Goal: Transaction & Acquisition: Purchase product/service

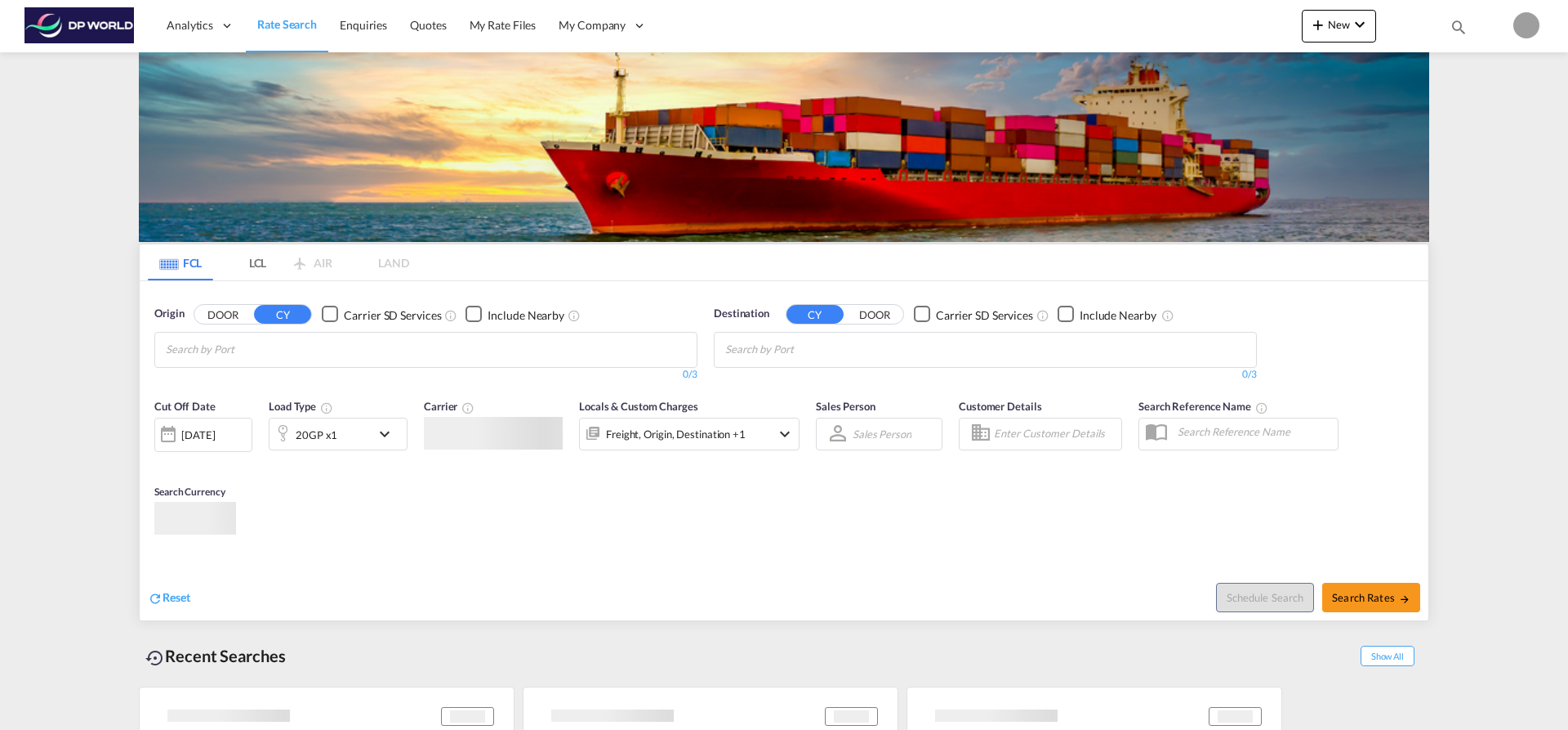
type input "[EMAIL_ADDRESS][PERSON_NAME][DOMAIN_NAME]"
click at [856, 422] on md-tabs "FCL LCL AIR LAND FCL LCL AIR LAND Origin DOOR CY Carrier SD Services Include Ne…" at bounding box center [784, 432] width 1289 height 376
click at [245, 348] on input "Chips input." at bounding box center [243, 349] width 155 height 26
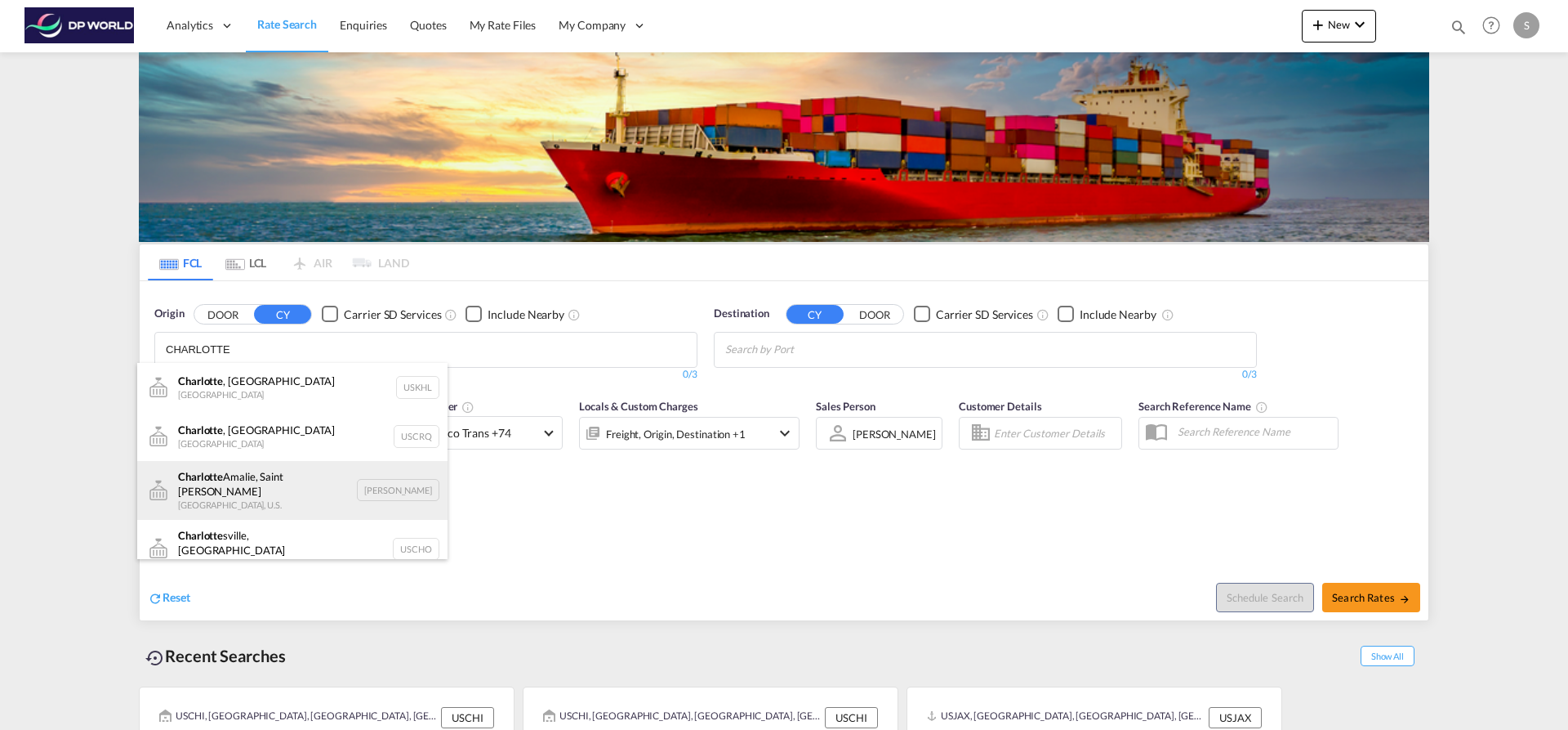
scroll to position [82, 0]
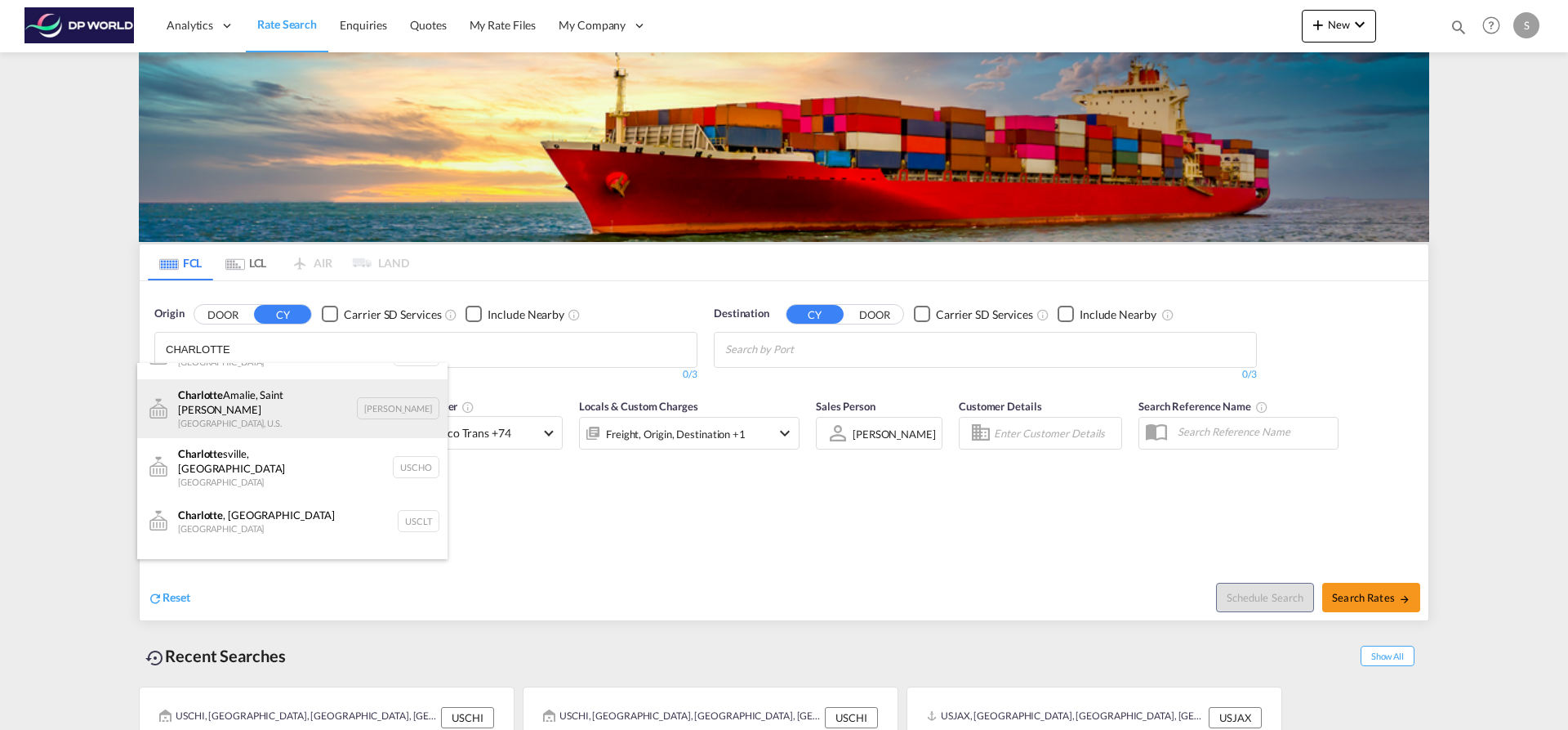
type input "CHARLOTTE"
click at [300, 496] on div "[GEOGRAPHIC_DATA] , [GEOGRAPHIC_DATA] United States USCLT" at bounding box center [292, 520] width 311 height 49
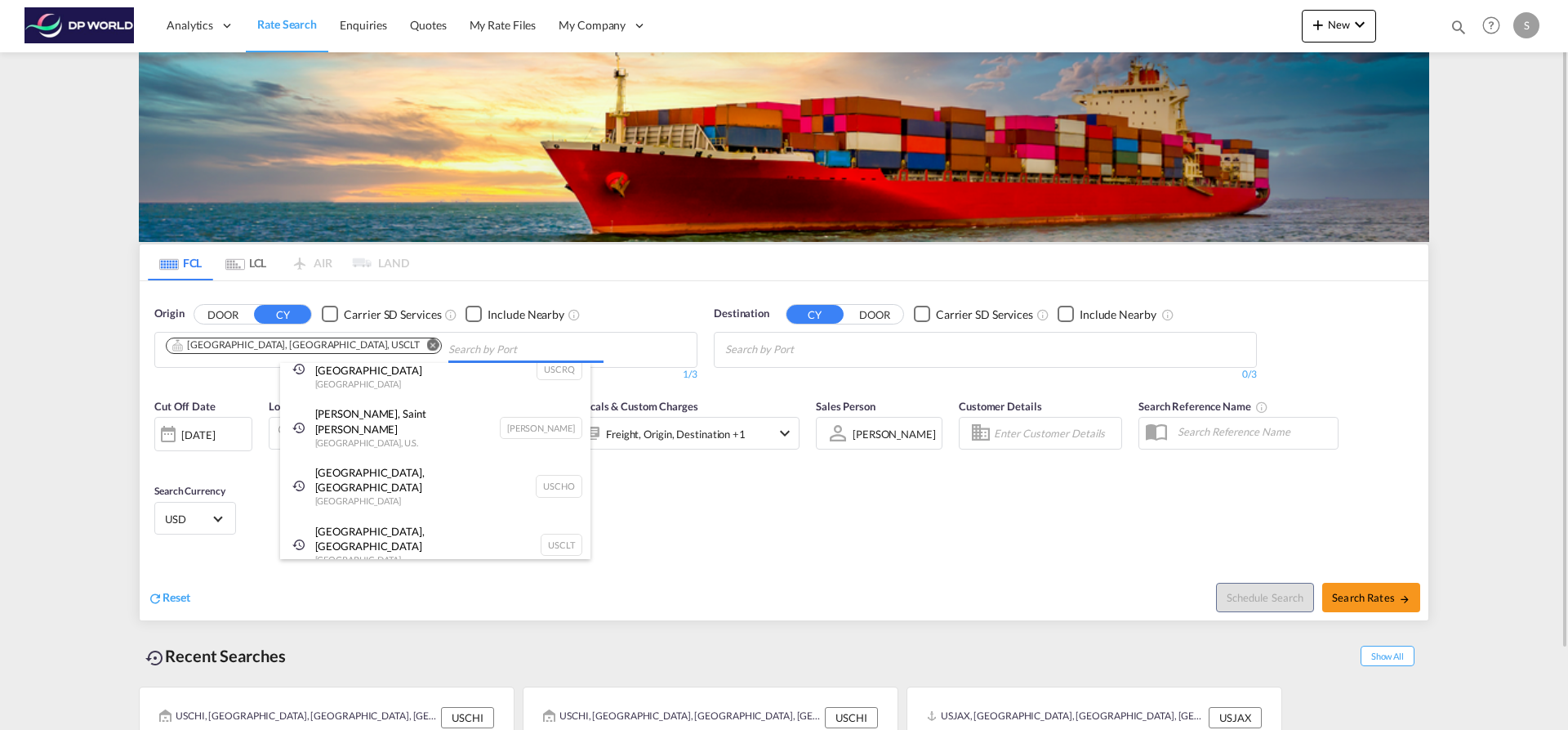
scroll to position [49, 0]
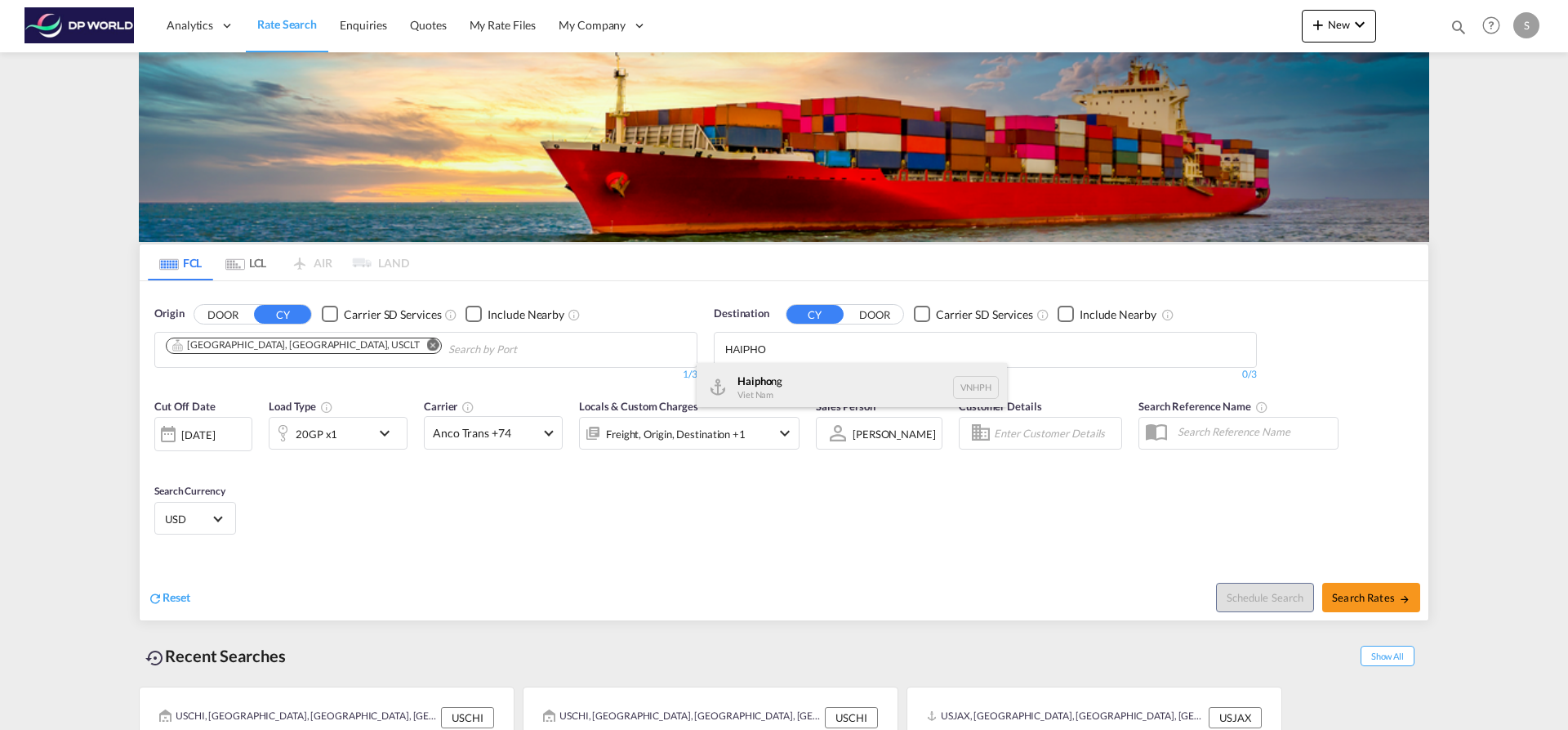
type input "HAIPHO"
click at [798, 371] on div "Haipho ng Viet Nam VNHPH" at bounding box center [852, 388] width 311 height 49
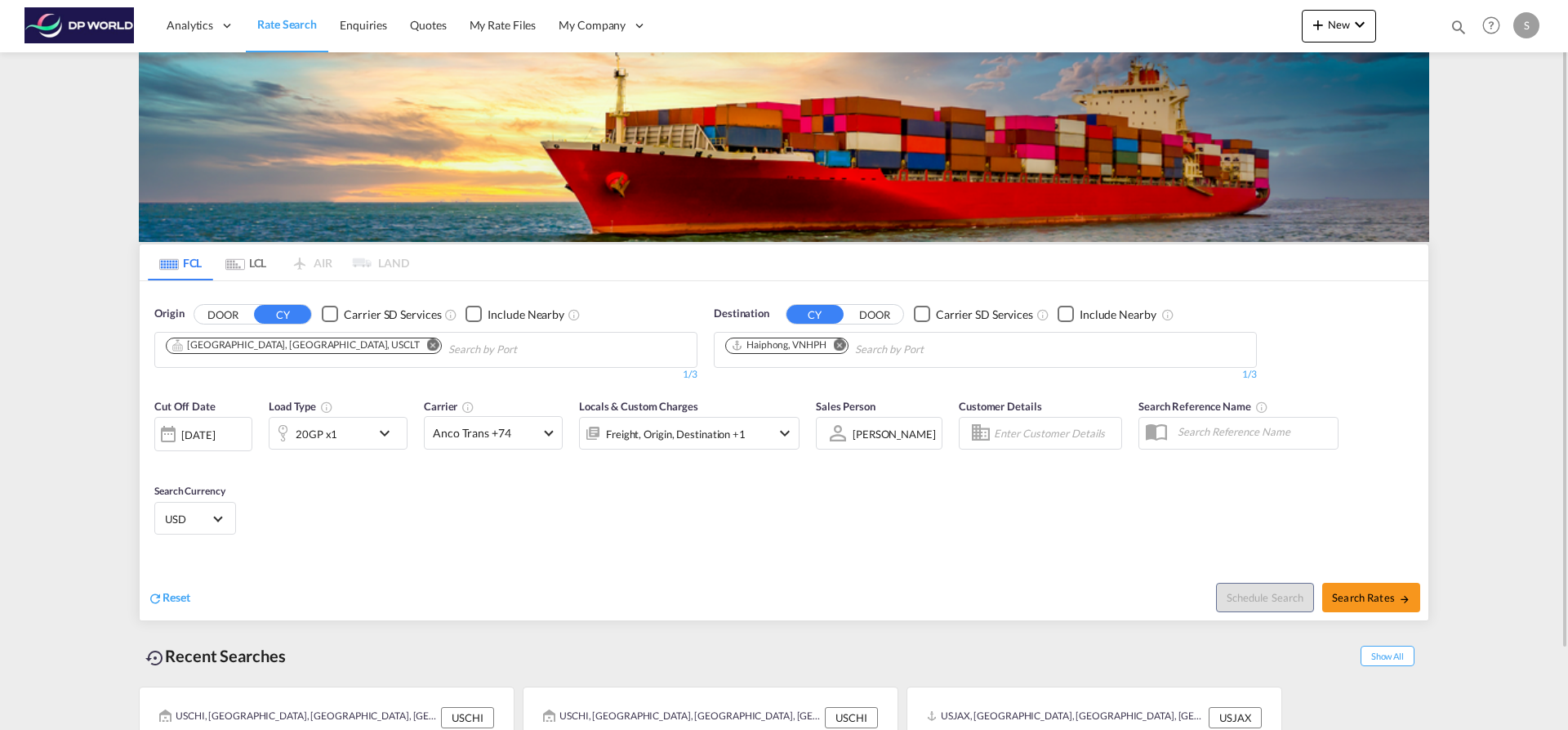
click at [390, 439] on md-icon "icon-chevron-down" at bounding box center [388, 433] width 28 height 20
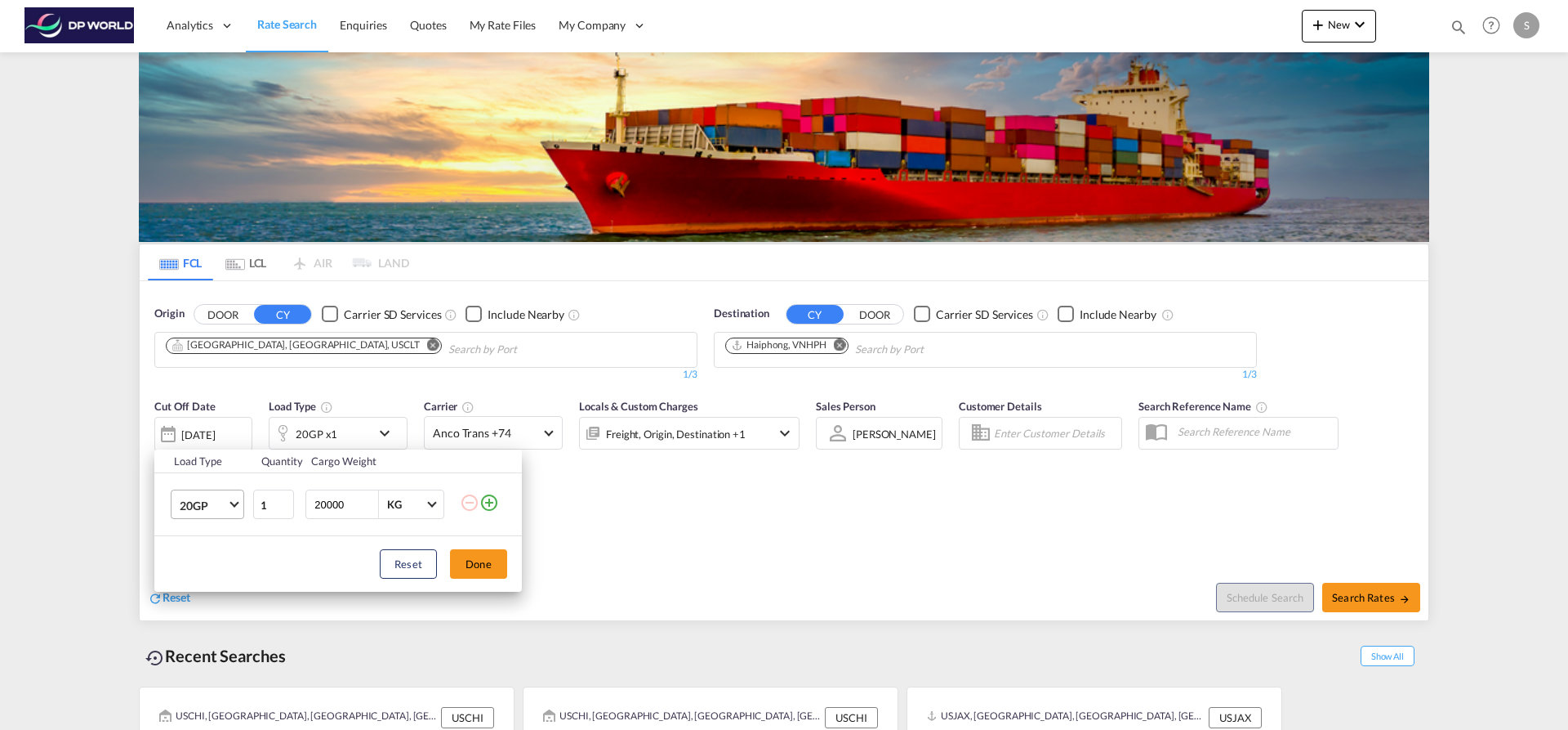
click at [228, 505] on md-select-value "20GP" at bounding box center [210, 504] width 66 height 28
click at [218, 572] on md-option "40HC" at bounding box center [222, 583] width 111 height 39
click at [465, 567] on button "Done" at bounding box center [478, 564] width 57 height 30
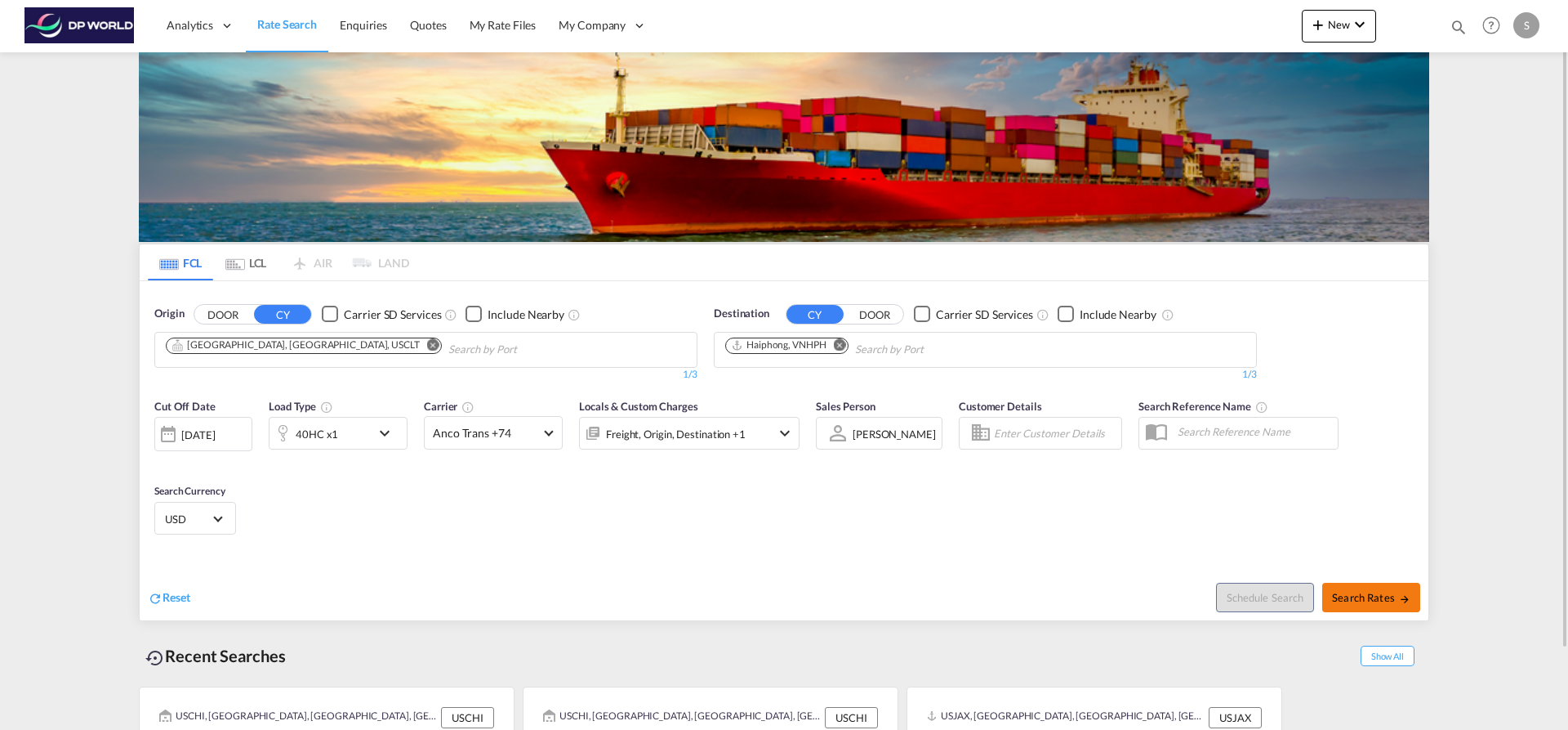
click at [1364, 601] on span "Search Rates" at bounding box center [1371, 597] width 78 height 13
type input "USCLT to VNHPH / [DATE]"
